Goal: Information Seeking & Learning: Check status

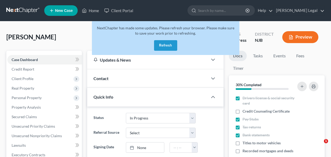
select select "3"
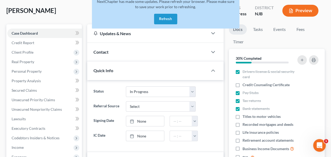
click at [163, 18] on button "Refresh" at bounding box center [165, 19] width 23 height 11
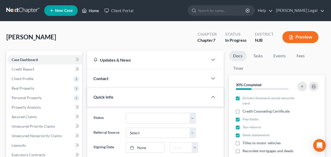
click at [93, 13] on link "Home" at bounding box center [90, 10] width 22 height 9
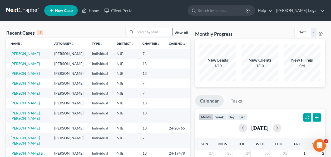
click at [150, 32] on input "search" at bounding box center [153, 32] width 37 height 8
click at [31, 75] on link "[PERSON_NAME]" at bounding box center [25, 73] width 29 height 4
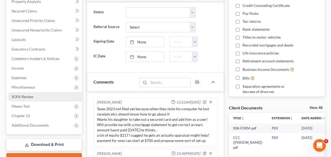
scroll to position [89, 0]
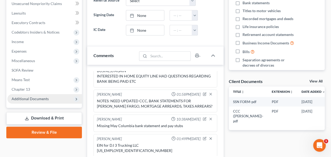
click at [35, 98] on span "Additional Documents" at bounding box center [30, 98] width 37 height 4
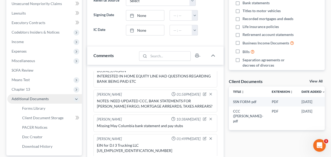
scroll to position [158, 0]
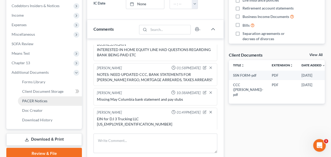
click at [35, 98] on span "PACER Notices" at bounding box center [34, 100] width 25 height 4
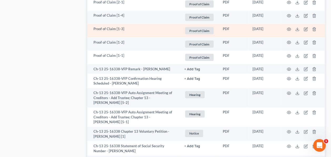
scroll to position [546, 0]
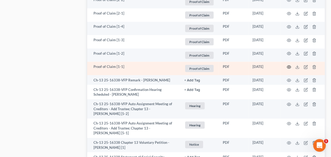
click at [289, 65] on icon "button" at bounding box center [289, 67] width 4 height 4
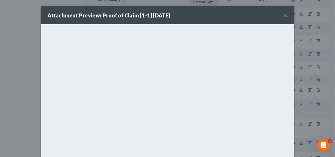
click at [285, 14] on button "×" at bounding box center [286, 15] width 4 height 6
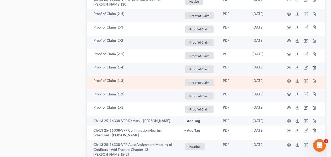
scroll to position [494, 0]
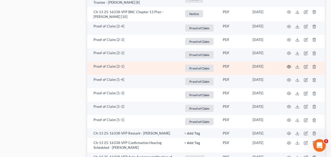
click at [290, 65] on icon "button" at bounding box center [289, 66] width 4 height 4
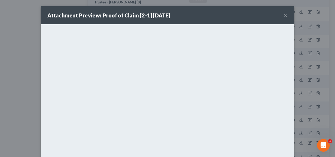
click at [285, 13] on button "×" at bounding box center [286, 15] width 4 height 6
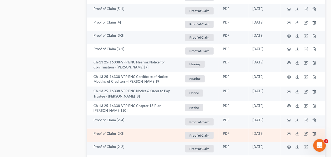
scroll to position [388, 0]
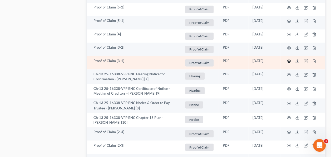
click at [289, 60] on icon "button" at bounding box center [289, 61] width 4 height 4
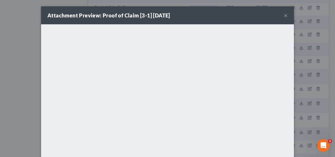
click at [284, 15] on button "×" at bounding box center [286, 15] width 4 height 6
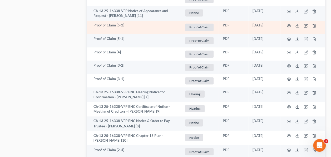
scroll to position [362, 0]
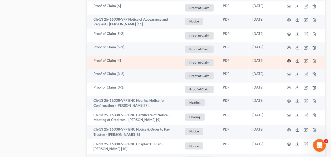
click at [289, 59] on icon "button" at bounding box center [289, 60] width 4 height 3
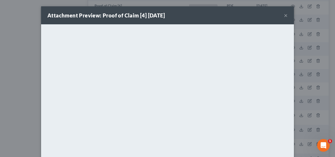
click at [285, 15] on button "×" at bounding box center [286, 15] width 4 height 6
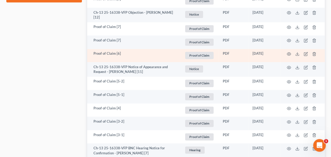
scroll to position [309, 0]
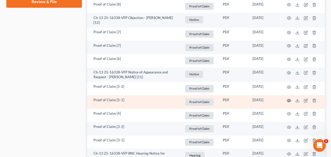
click at [290, 99] on icon "button" at bounding box center [289, 100] width 4 height 4
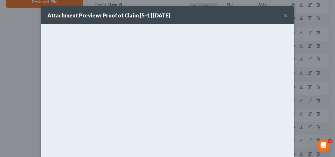
click at [285, 15] on button "×" at bounding box center [286, 15] width 4 height 6
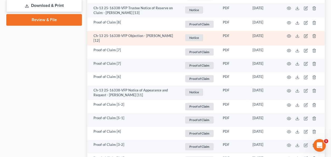
scroll to position [283, 0]
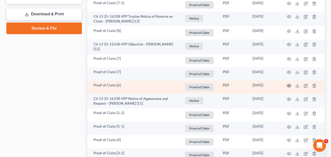
click at [288, 83] on icon "button" at bounding box center [289, 85] width 4 height 4
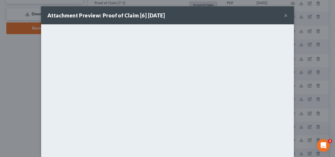
click at [284, 15] on button "×" at bounding box center [286, 15] width 4 height 6
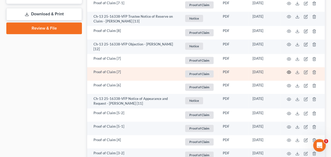
click at [289, 71] on circle "button" at bounding box center [289, 71] width 1 height 1
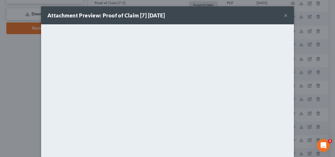
click at [284, 14] on button "×" at bounding box center [286, 15] width 4 height 6
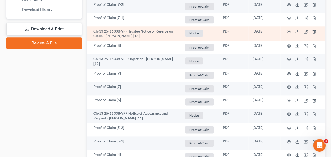
scroll to position [257, 0]
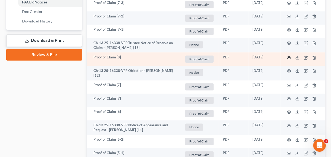
click at [290, 55] on icon "button" at bounding box center [289, 57] width 4 height 4
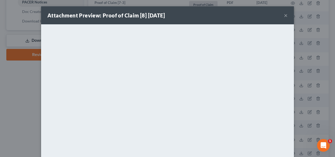
click at [284, 14] on button "×" at bounding box center [286, 15] width 4 height 6
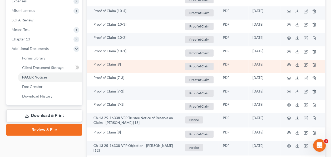
scroll to position [178, 0]
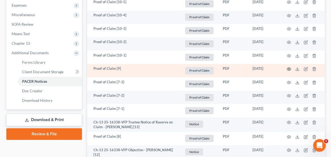
click at [290, 68] on icon "button" at bounding box center [289, 69] width 4 height 4
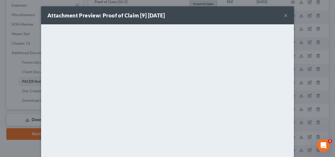
click at [284, 14] on button "×" at bounding box center [286, 15] width 4 height 6
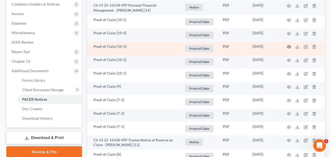
scroll to position [151, 0]
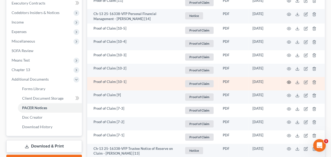
click at [290, 80] on icon "button" at bounding box center [289, 81] width 4 height 3
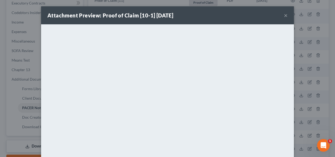
click at [284, 15] on button "×" at bounding box center [286, 15] width 4 height 6
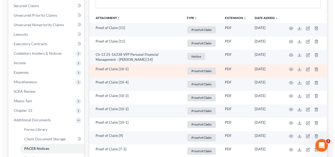
scroll to position [99, 0]
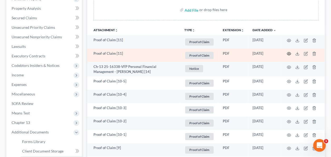
click at [290, 52] on icon "button" at bounding box center [289, 53] width 4 height 4
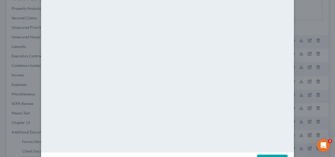
scroll to position [53, 0]
